Goal: Find specific page/section: Find specific page/section

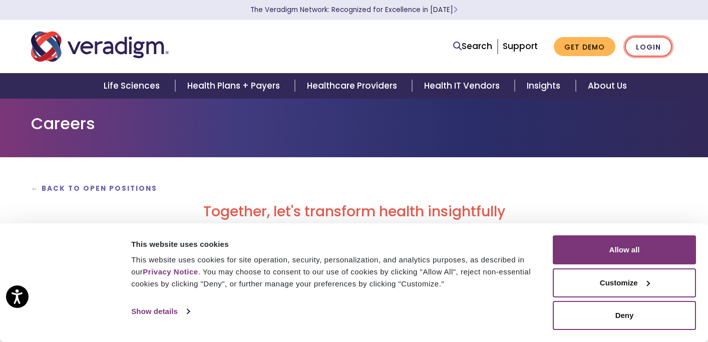
click at [649, 50] on link "Login" at bounding box center [648, 47] width 47 height 21
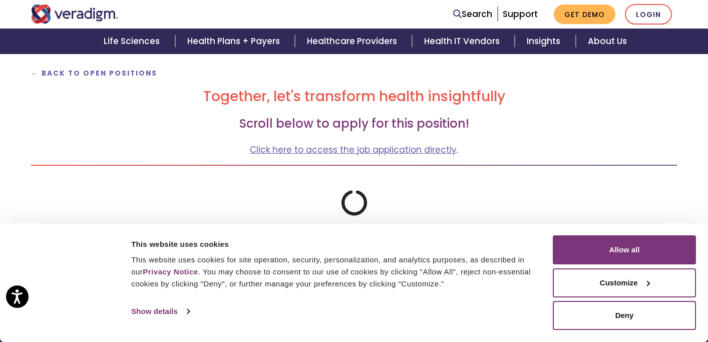
scroll to position [116, 0]
click at [324, 149] on link "Click here to access the job application directly" at bounding box center [353, 149] width 207 height 12
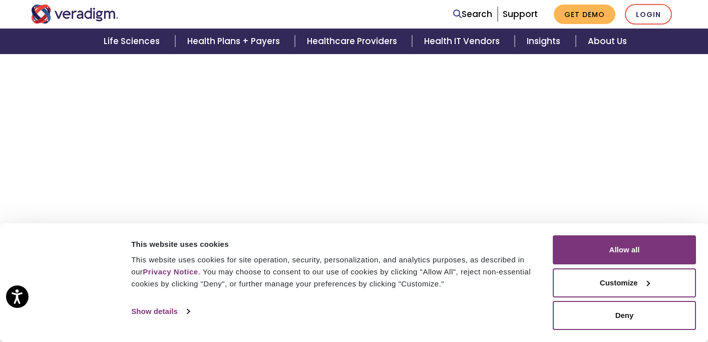
scroll to position [235, 0]
